Goal: Task Accomplishment & Management: Use online tool/utility

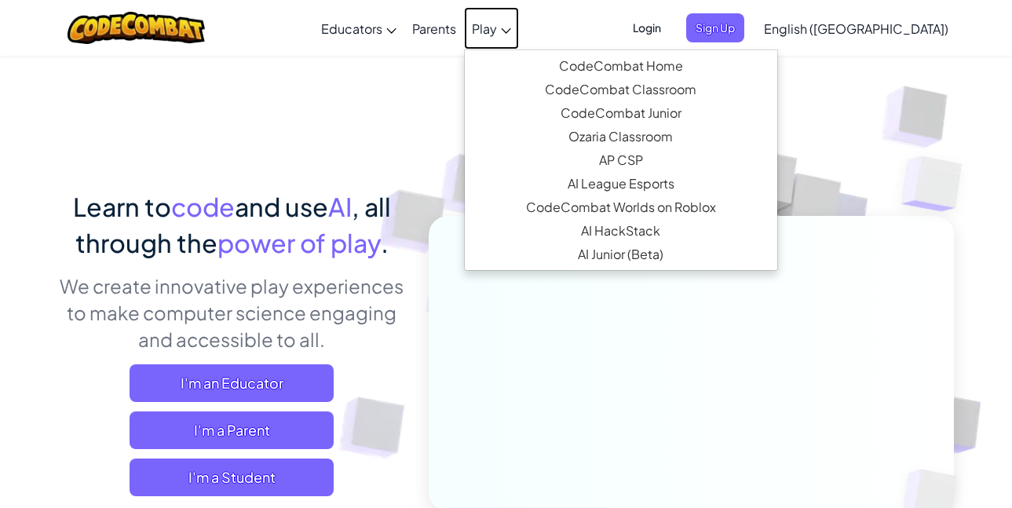
click at [497, 22] on span "Play" at bounding box center [484, 28] width 25 height 16
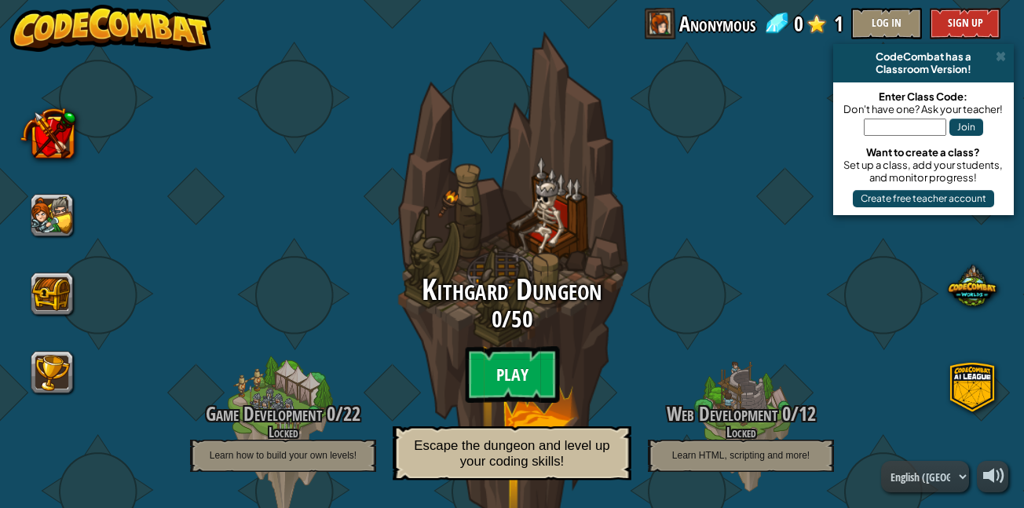
click at [510, 367] on btn "Play" at bounding box center [512, 374] width 94 height 57
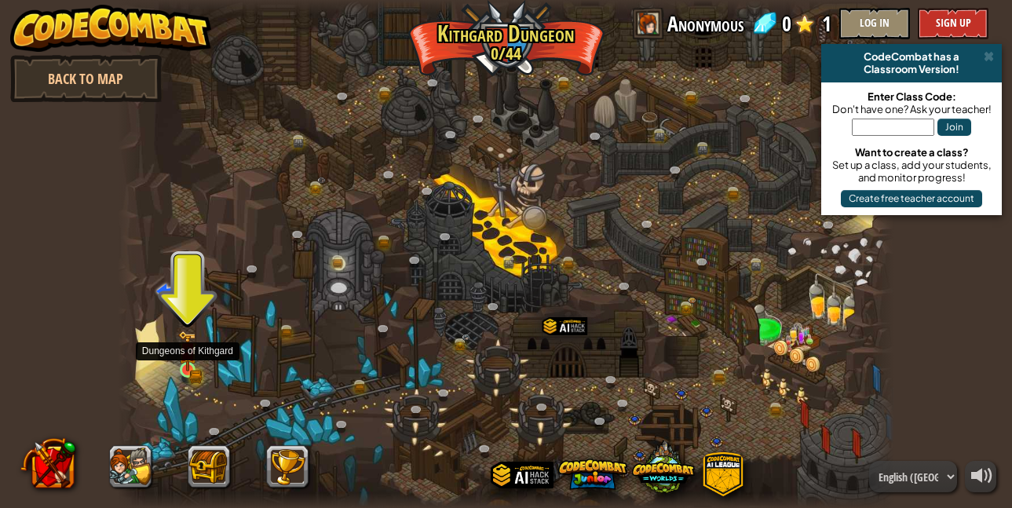
click at [190, 350] on img at bounding box center [187, 351] width 18 height 41
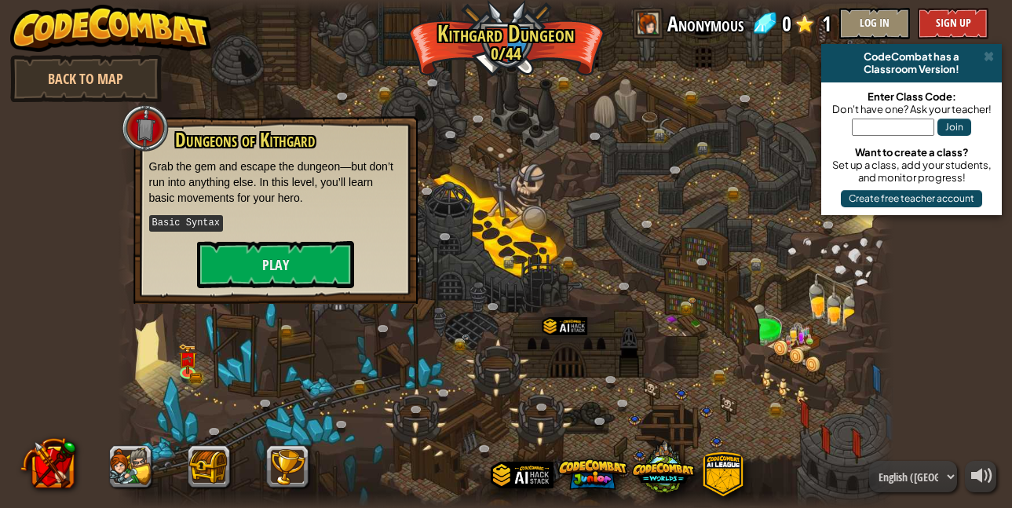
click at [217, 239] on div "Dungeons of [PERSON_NAME] Grab the gem and escape the dungeon—but don’t run int…" at bounding box center [275, 209] width 253 height 159
click at [236, 263] on button "Play" at bounding box center [275, 264] width 157 height 47
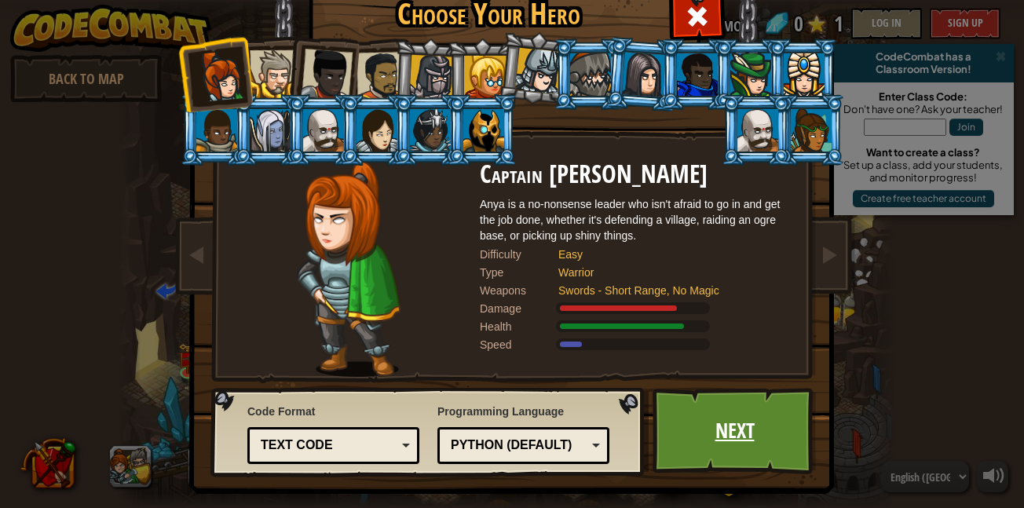
click at [736, 432] on link "Next" at bounding box center [734, 431] width 164 height 86
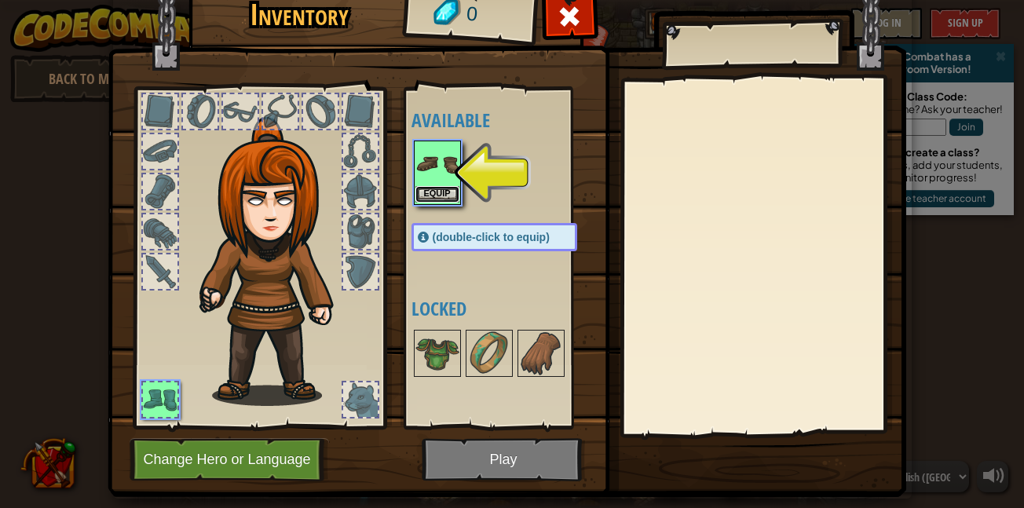
click at [433, 188] on button "Equip" at bounding box center [437, 194] width 44 height 16
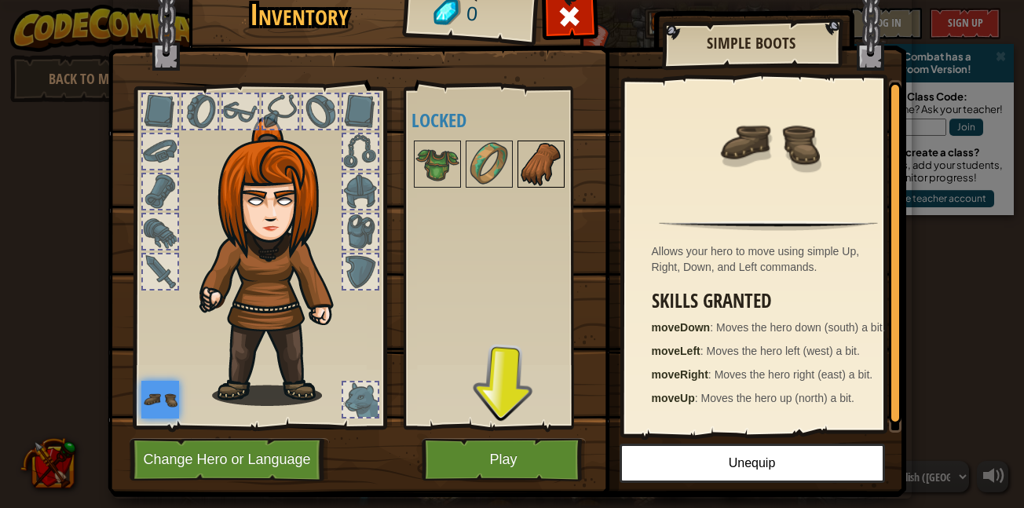
click at [530, 181] on img at bounding box center [541, 164] width 44 height 44
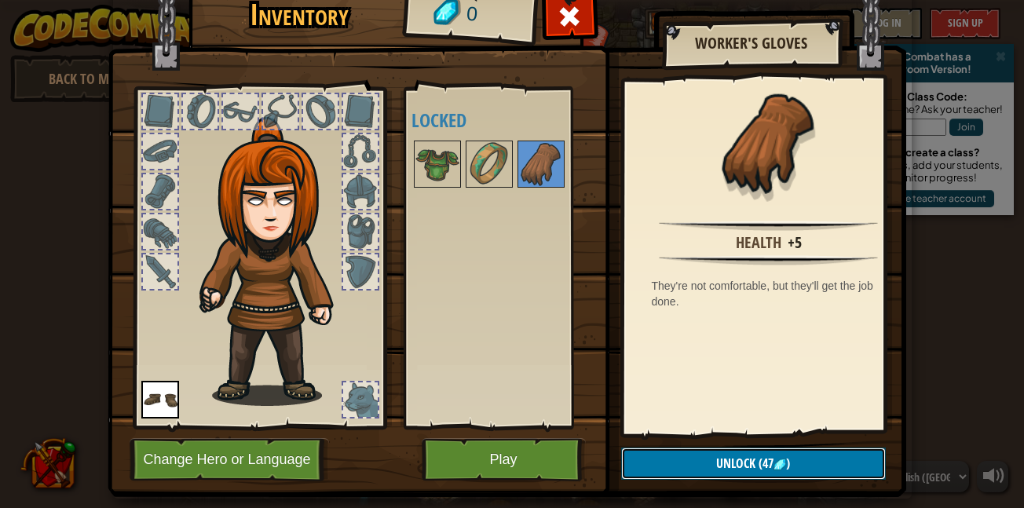
click at [785, 452] on button "Unlock (47 )" at bounding box center [753, 463] width 265 height 32
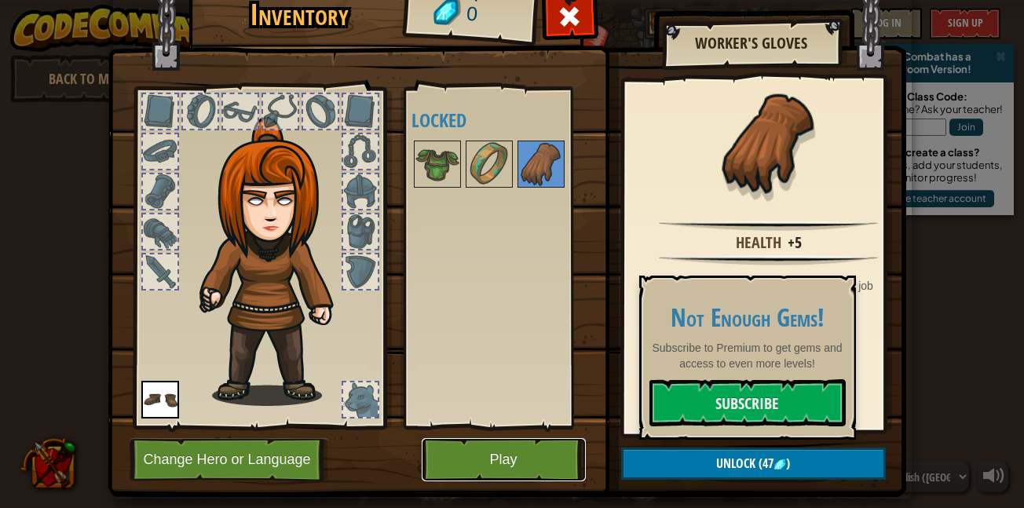
click at [553, 469] on button "Play" at bounding box center [504, 459] width 164 height 43
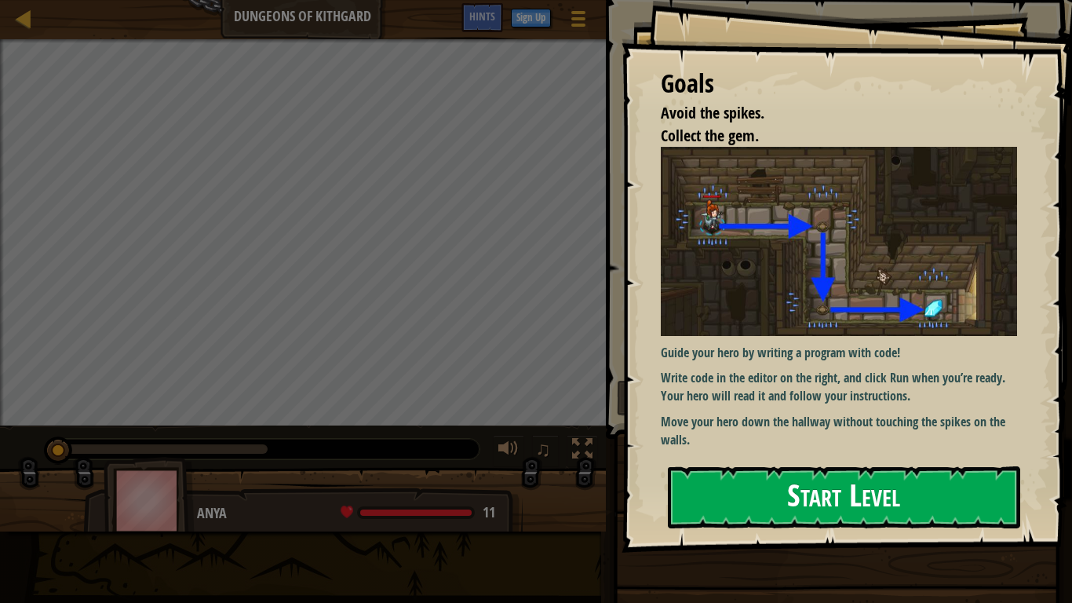
click at [794, 501] on button "Start Level" at bounding box center [844, 497] width 352 height 62
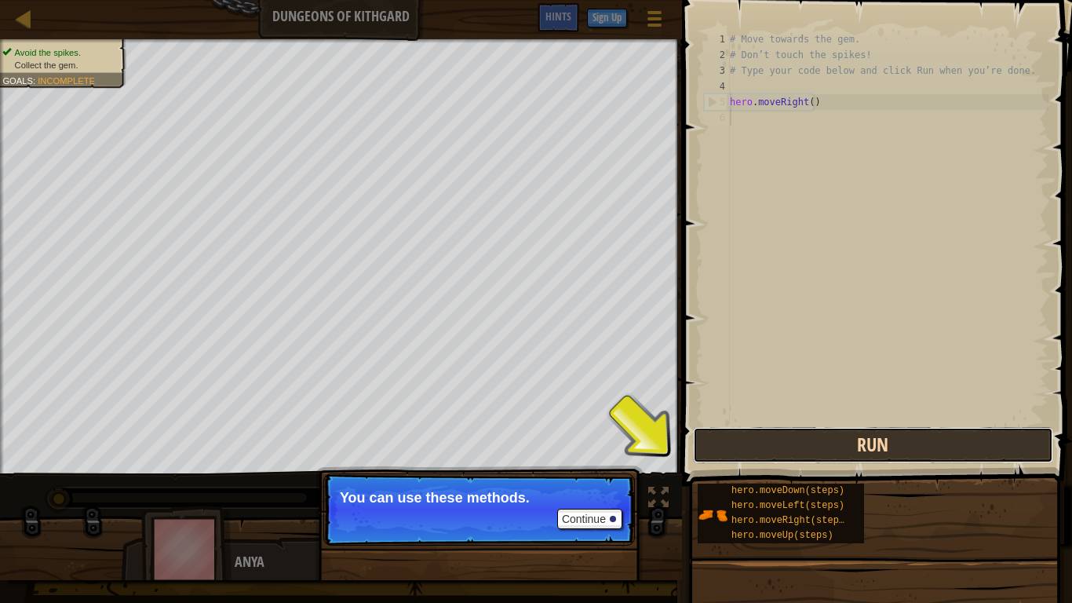
click at [886, 439] on button "Run" at bounding box center [873, 445] width 360 height 36
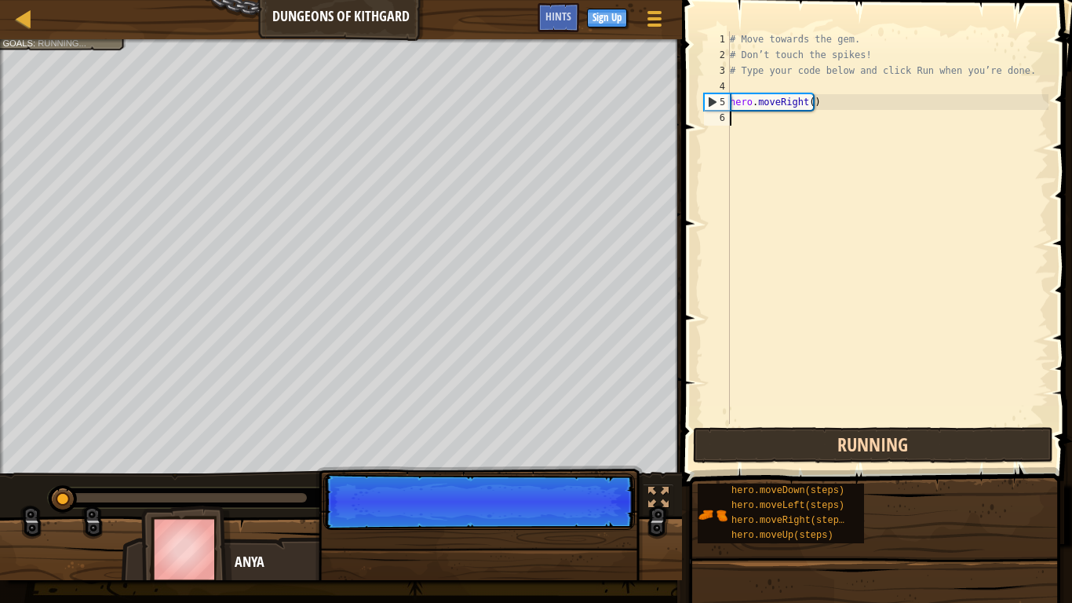
scroll to position [7, 0]
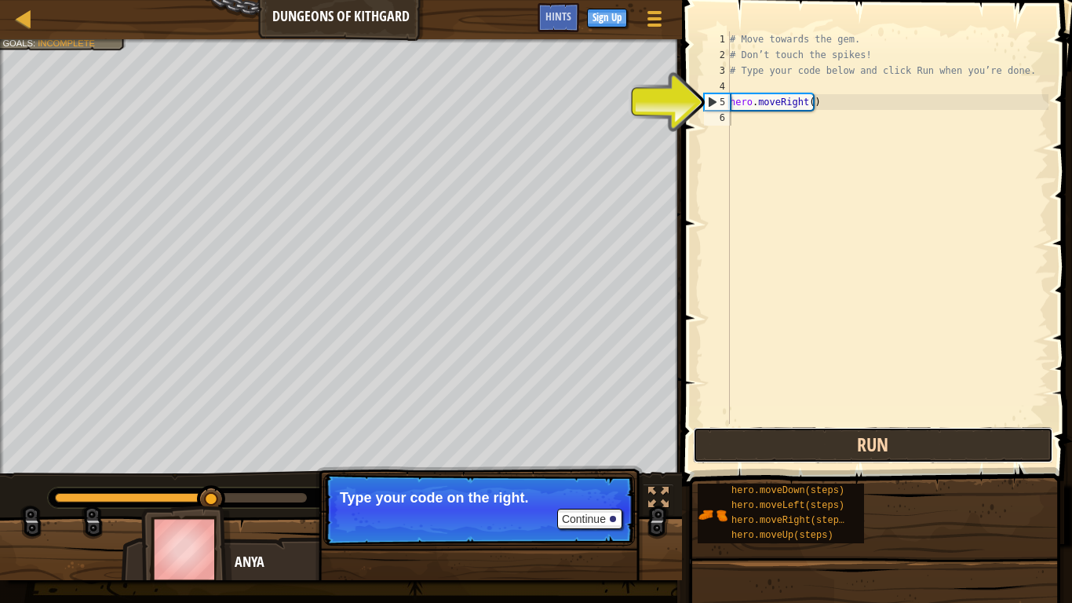
click at [883, 436] on button "Run" at bounding box center [873, 445] width 360 height 36
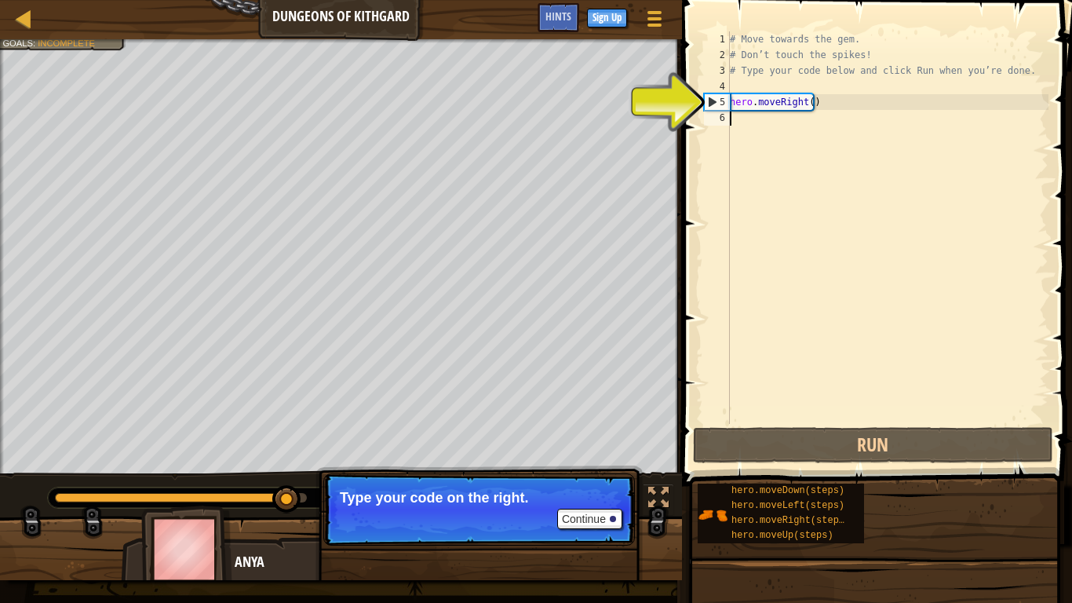
click at [749, 120] on div "# Move towards the gem. # Don’t touch the spikes! # Type your code below and cl…" at bounding box center [888, 243] width 322 height 424
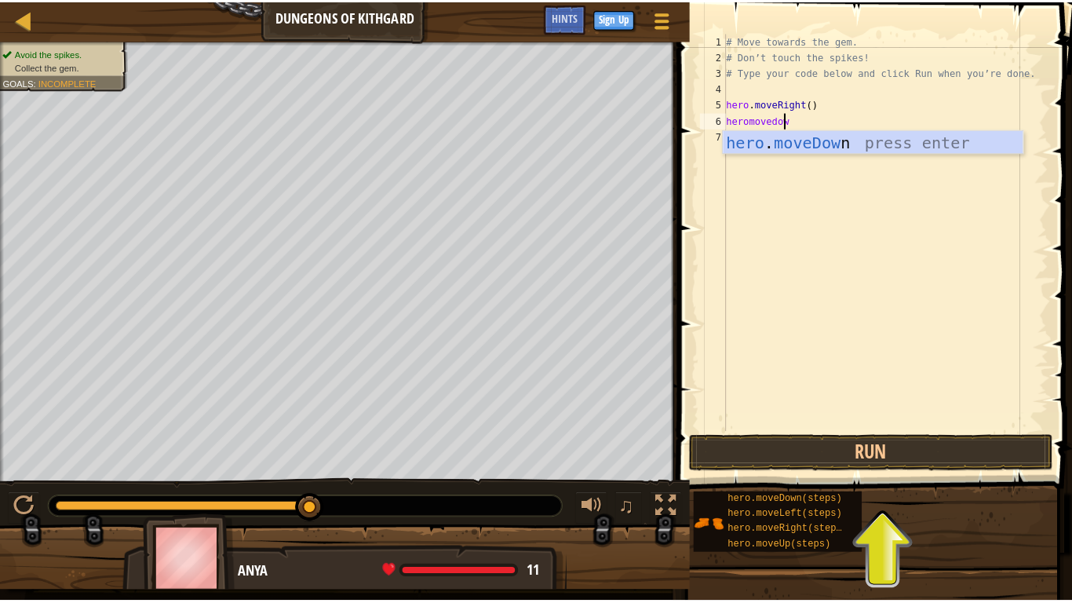
scroll to position [7, 4]
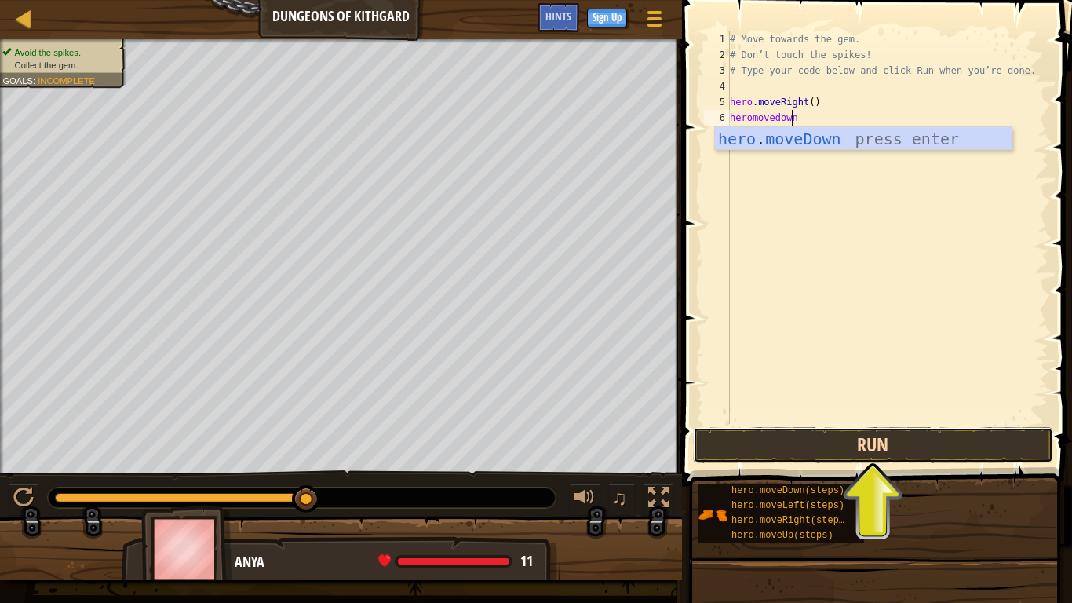
click at [923, 439] on button "Run" at bounding box center [873, 445] width 360 height 36
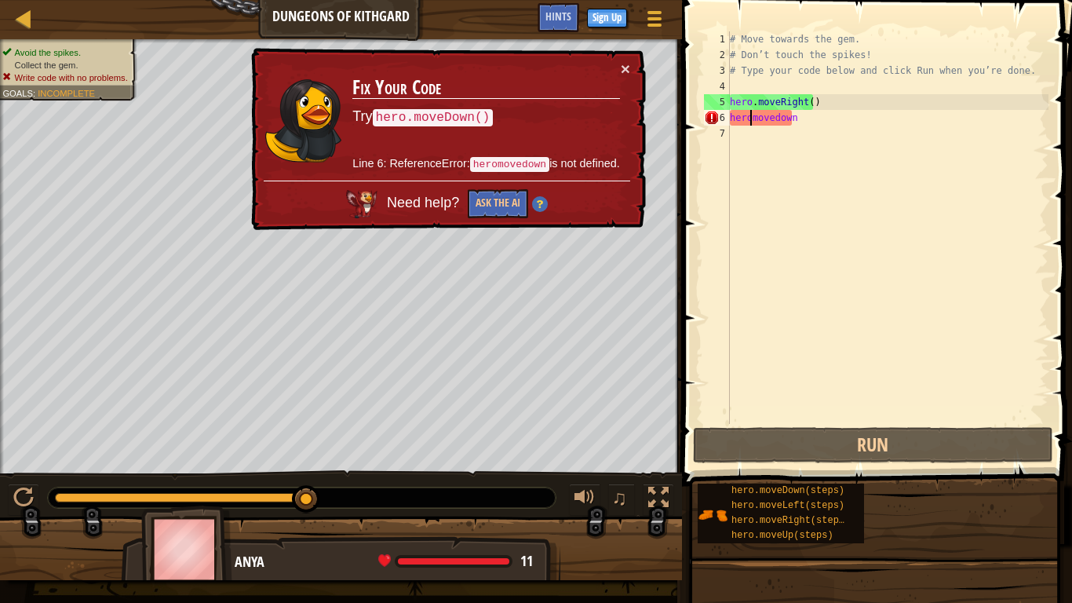
type textarea "hero.movedown"
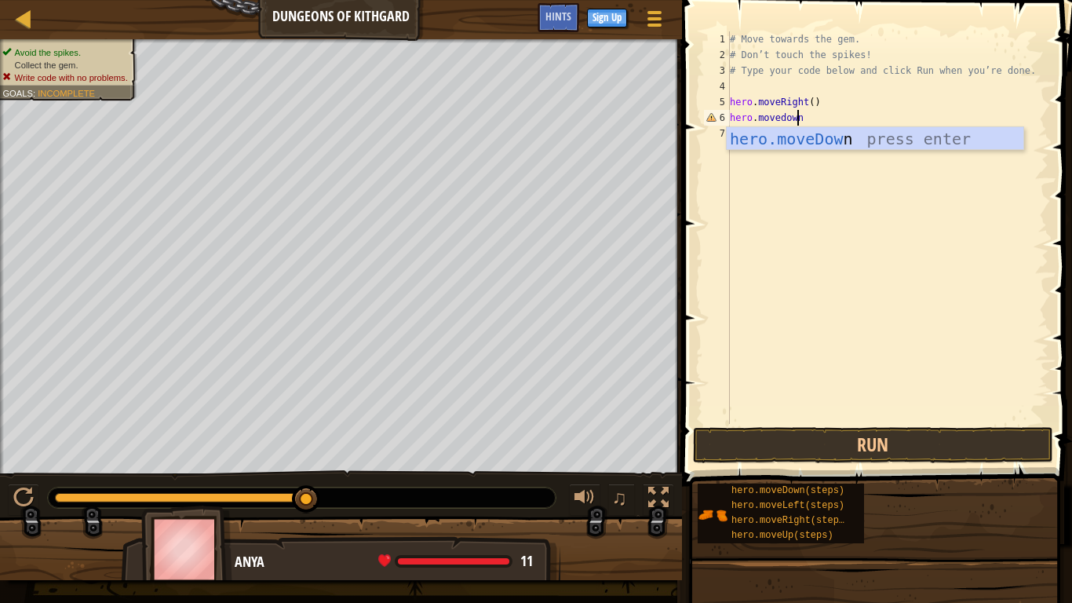
scroll to position [7, 0]
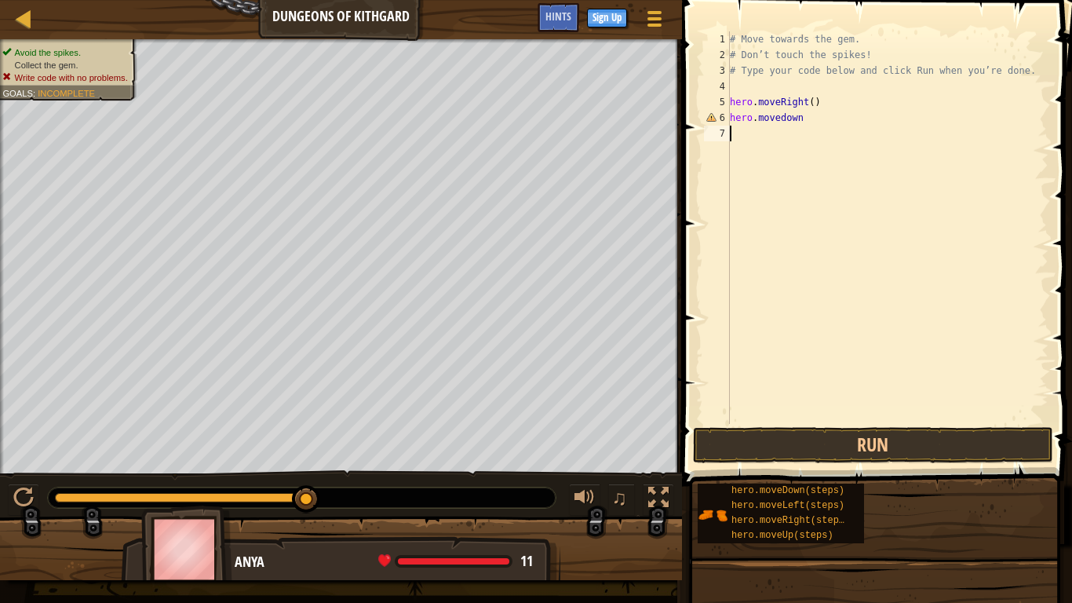
type textarea "hero.movedown"
click at [848, 439] on button "Run" at bounding box center [873, 445] width 360 height 36
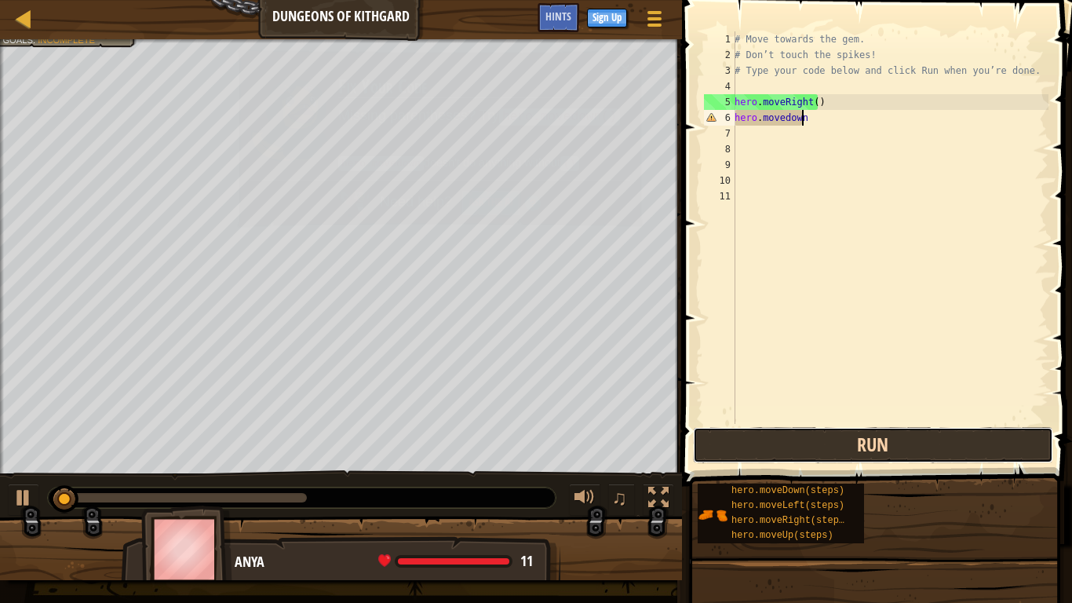
click at [848, 439] on button "Run" at bounding box center [873, 445] width 360 height 36
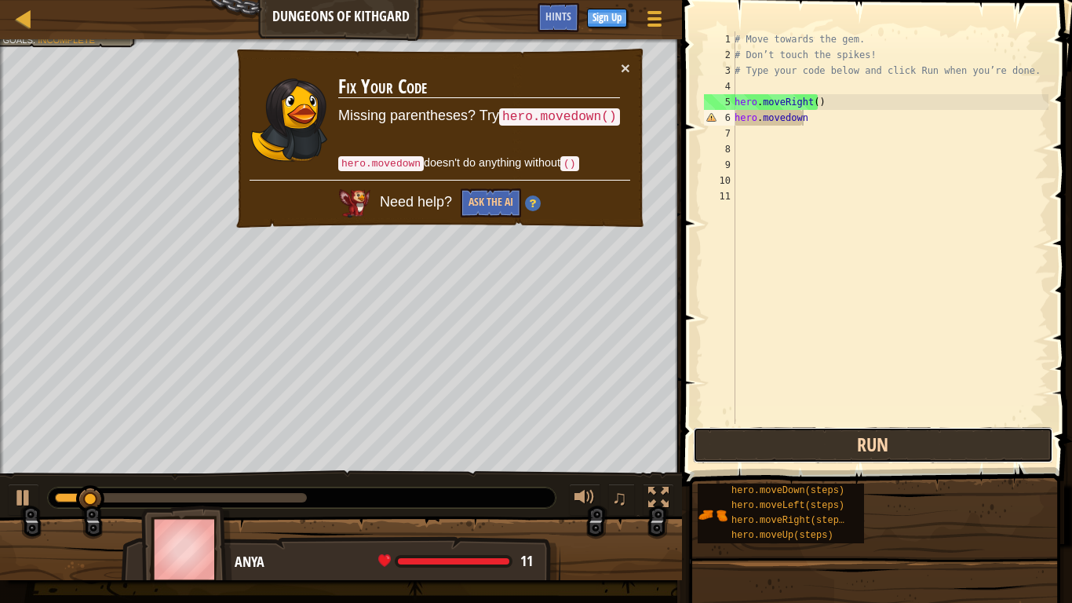
click at [848, 439] on button "Run" at bounding box center [873, 445] width 360 height 36
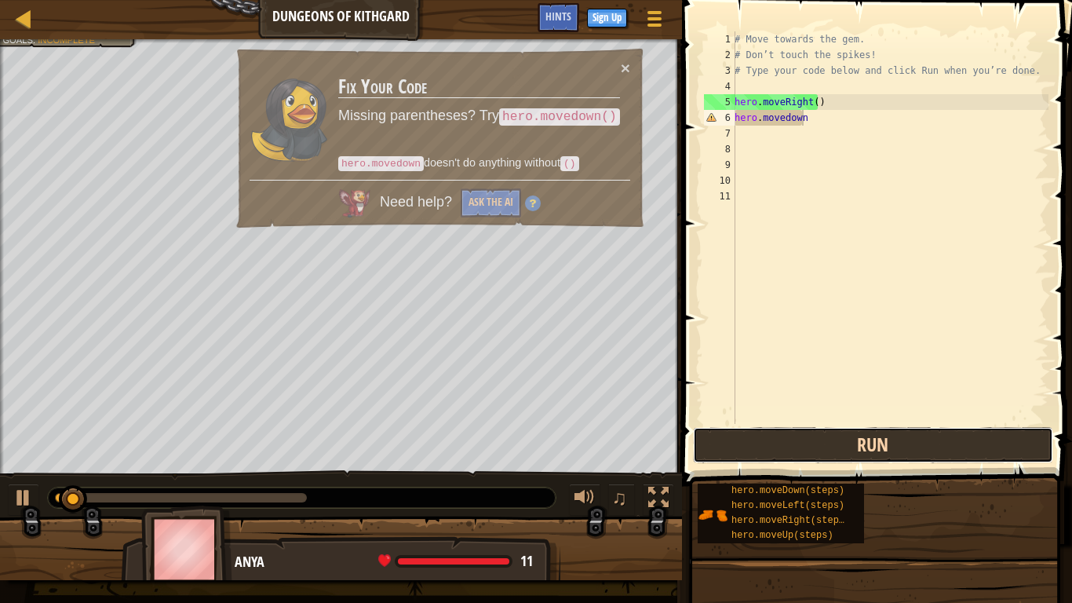
click at [848, 439] on button "Run" at bounding box center [873, 445] width 360 height 36
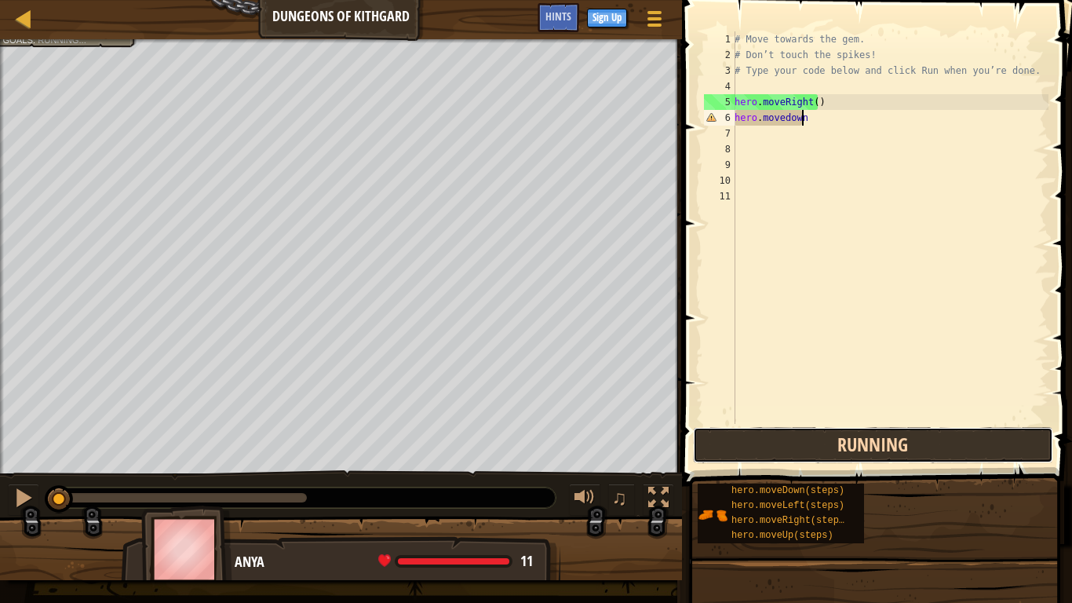
click at [848, 439] on button "Running" at bounding box center [873, 445] width 360 height 36
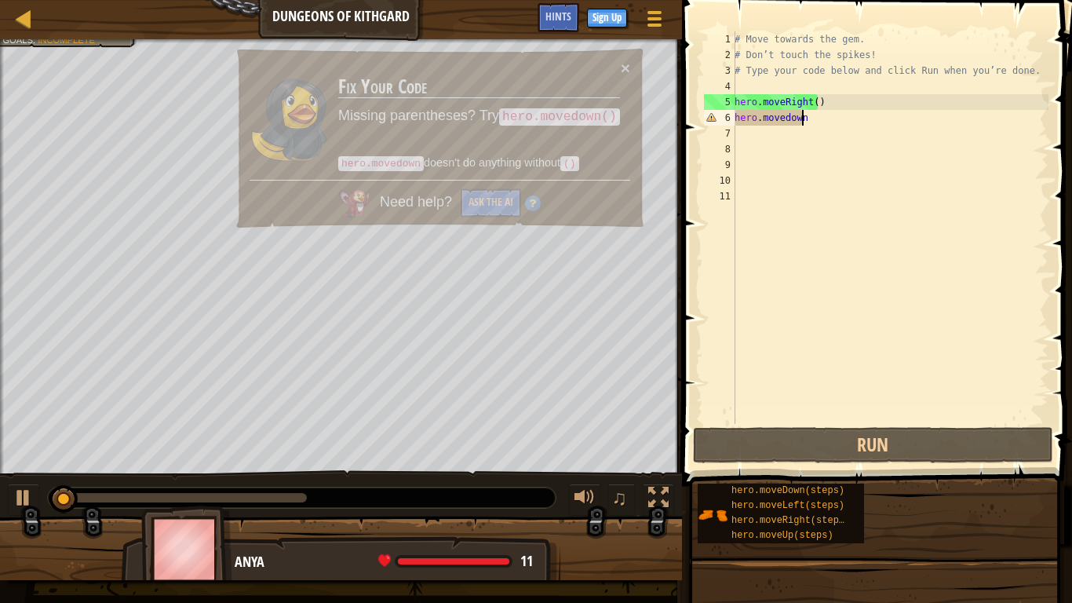
drag, startPoint x: 845, startPoint y: 433, endPoint x: 841, endPoint y: 425, distance: 9.5
click at [844, 428] on button "Run" at bounding box center [873, 445] width 360 height 36
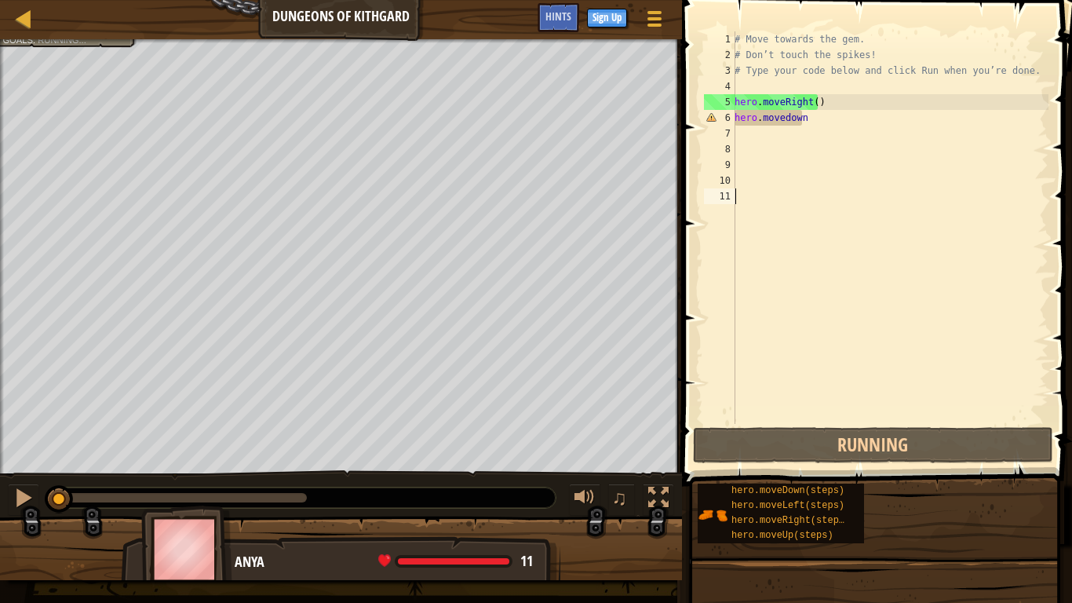
click at [840, 421] on div "# Move towards the gem. # Don’t touch the spikes! # Type your code below and cl…" at bounding box center [890, 243] width 317 height 424
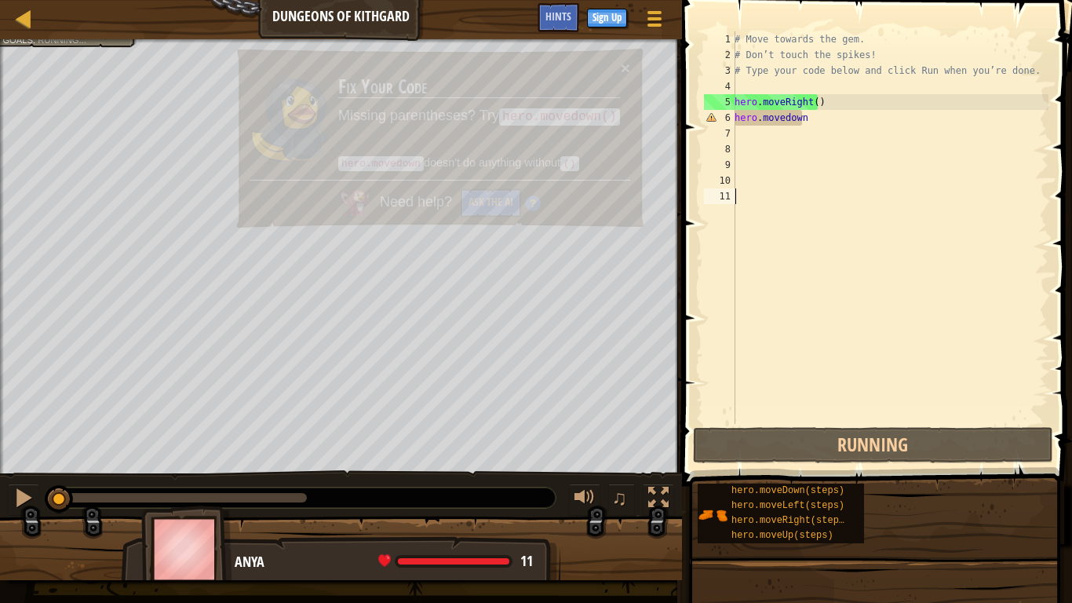
drag, startPoint x: 835, startPoint y: 414, endPoint x: 830, endPoint y: 426, distance: 13.7
click at [827, 427] on button "Running" at bounding box center [873, 445] width 360 height 36
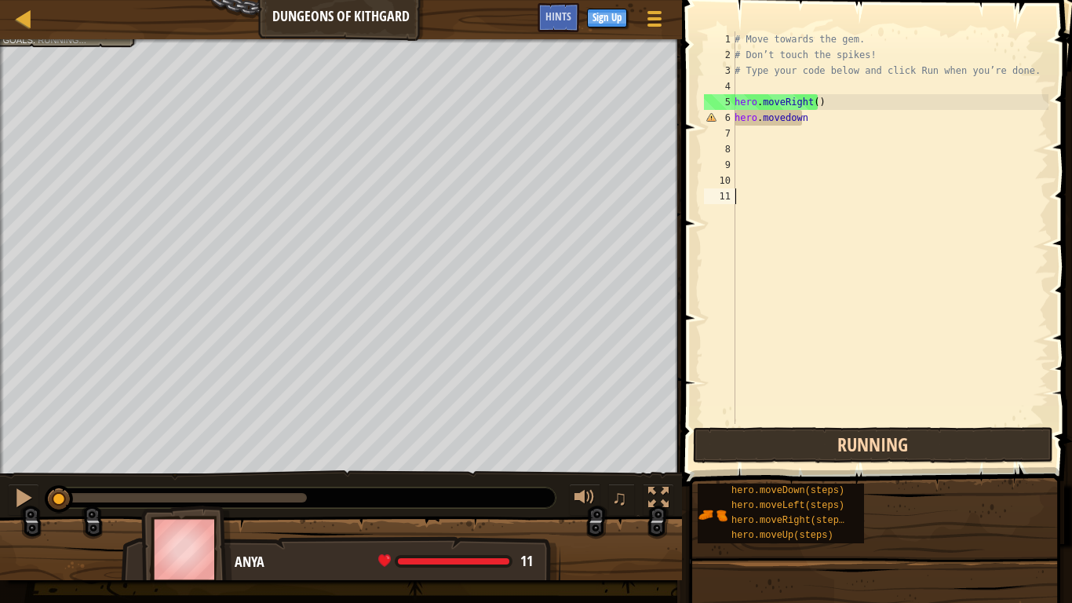
drag, startPoint x: 830, startPoint y: 426, endPoint x: 836, endPoint y: 433, distance: 8.9
click at [836, 433] on button "Running" at bounding box center [873, 445] width 360 height 36
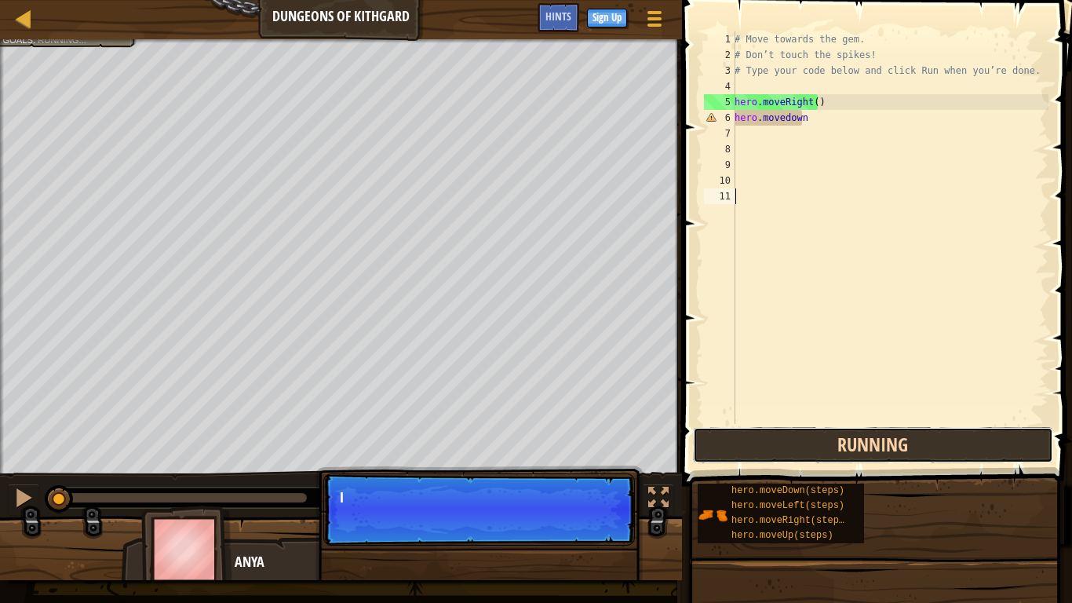
click at [836, 433] on button "Running" at bounding box center [873, 445] width 360 height 36
